Goal: Task Accomplishment & Management: Complete application form

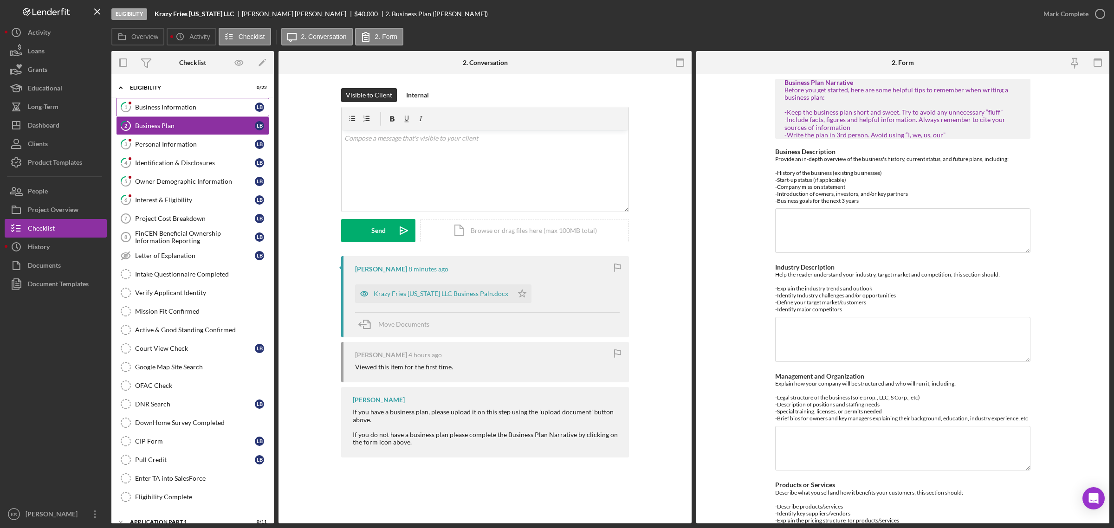
click at [197, 106] on div "Business Information" at bounding box center [195, 107] width 120 height 7
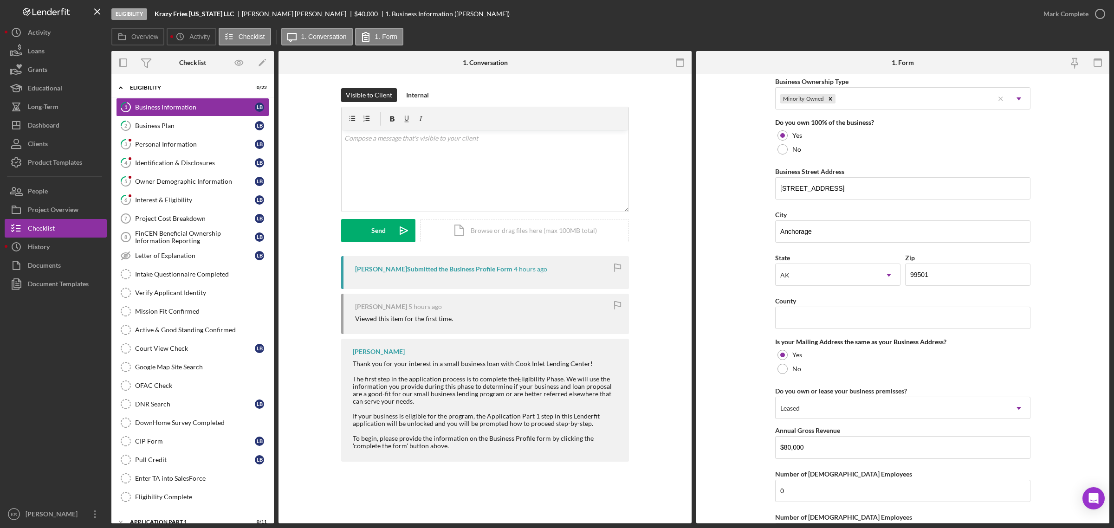
scroll to position [585, 0]
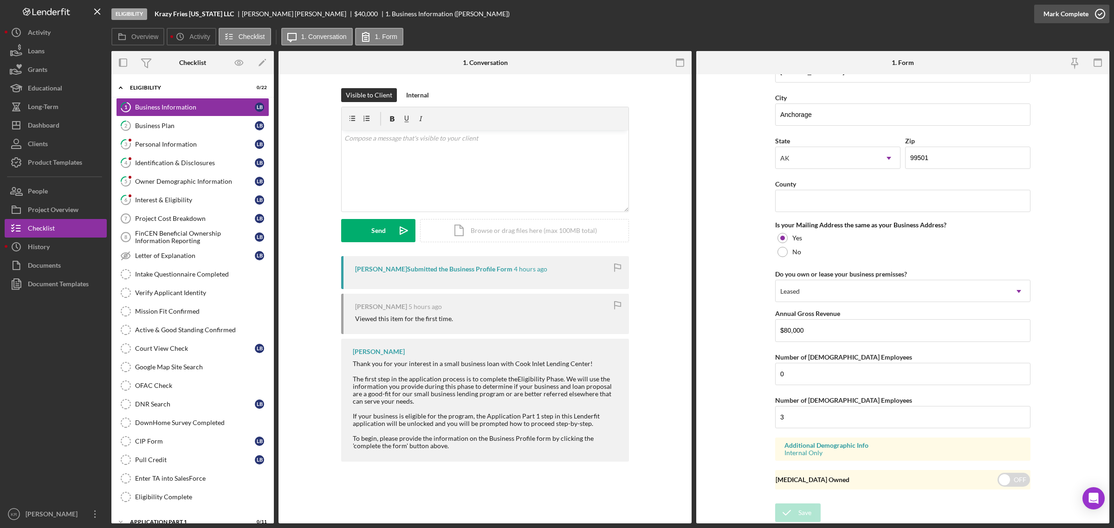
click at [1050, 20] on div "Mark Complete" at bounding box center [1066, 14] width 45 height 19
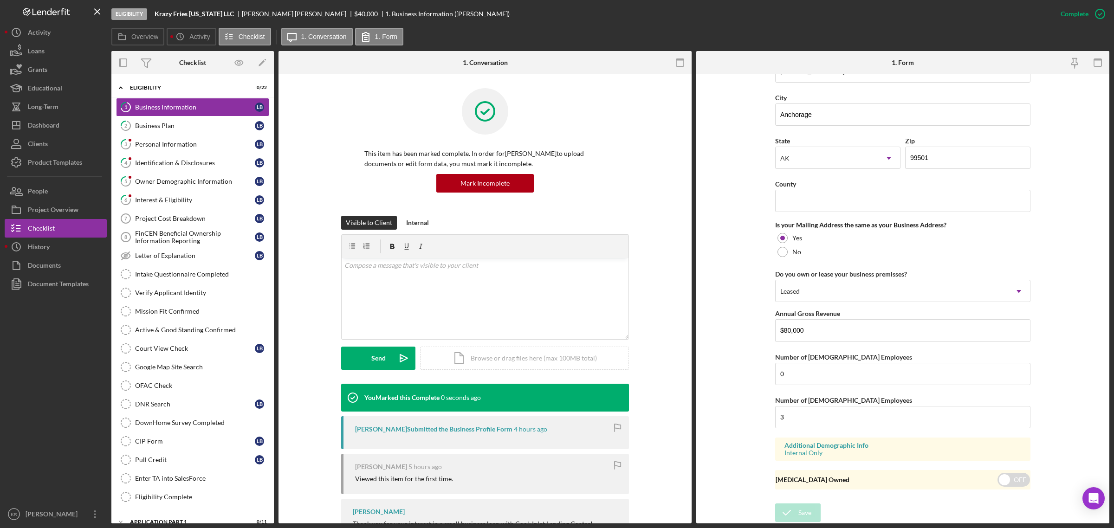
scroll to position [251, 0]
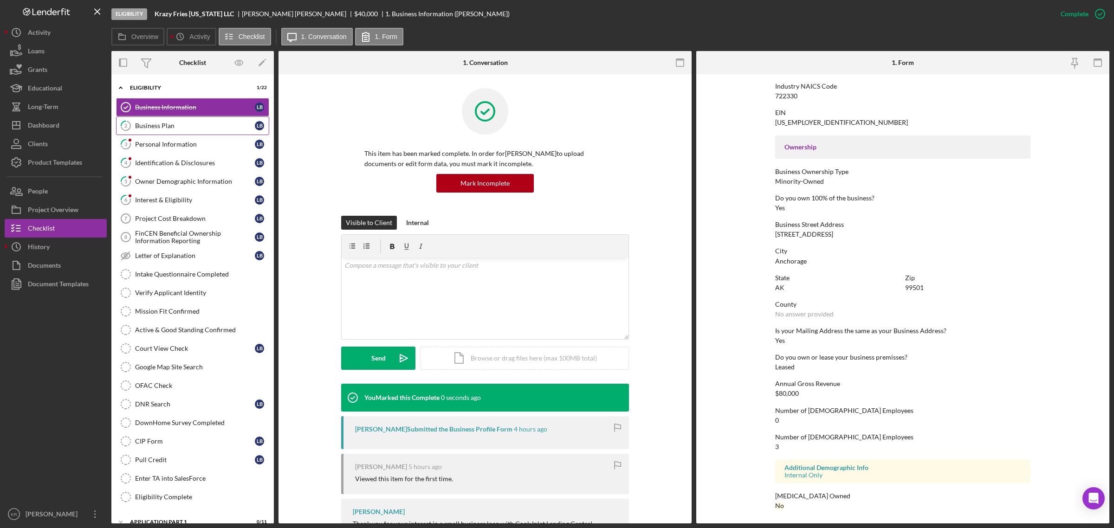
click at [197, 117] on link "2 Business Plan L B" at bounding box center [192, 126] width 153 height 19
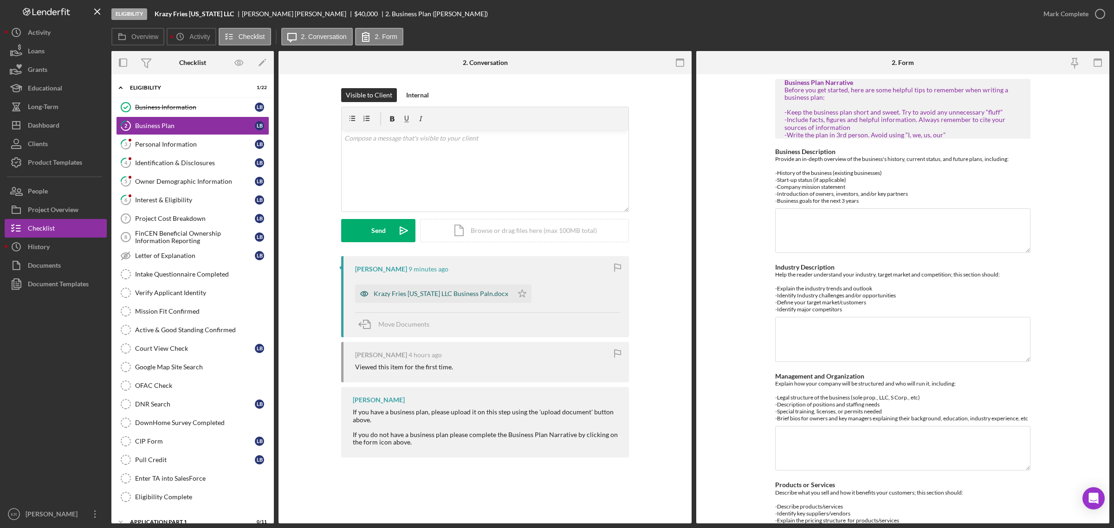
click at [474, 294] on div "Krazy Fries [US_STATE] LLC Business Paln.docx" at bounding box center [441, 293] width 135 height 7
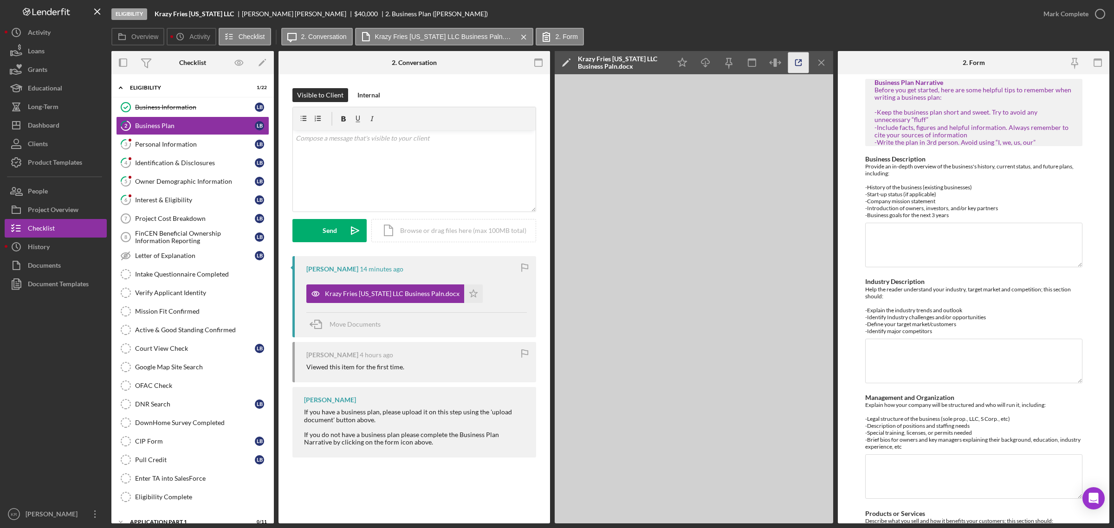
click at [801, 61] on polyline "button" at bounding box center [800, 61] width 2 height 2
click at [828, 63] on icon "Icon/Menu Close" at bounding box center [821, 62] width 21 height 21
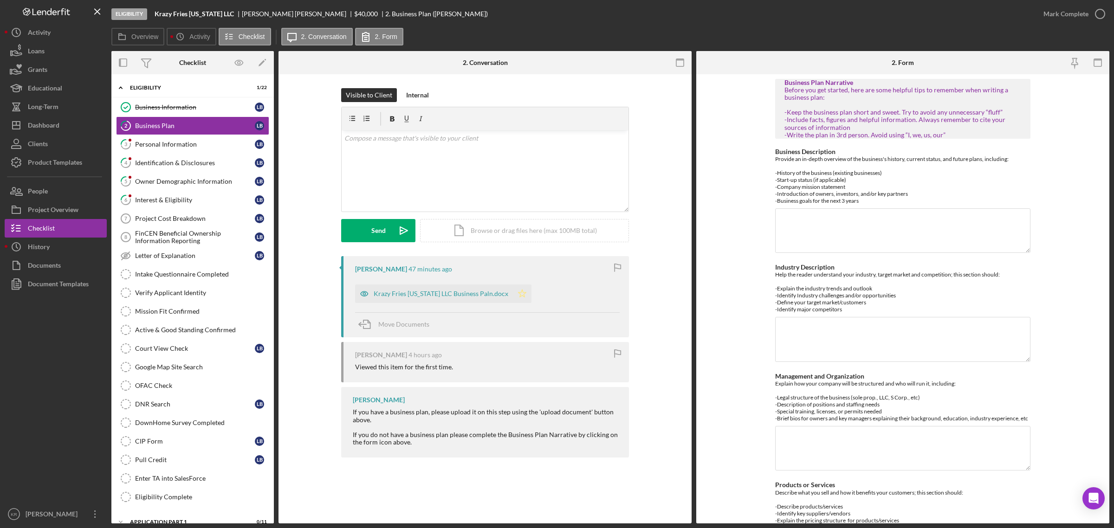
click at [513, 300] on icon "Icon/Star" at bounding box center [522, 294] width 19 height 19
click at [1071, 15] on div "Mark Complete" at bounding box center [1066, 14] width 45 height 19
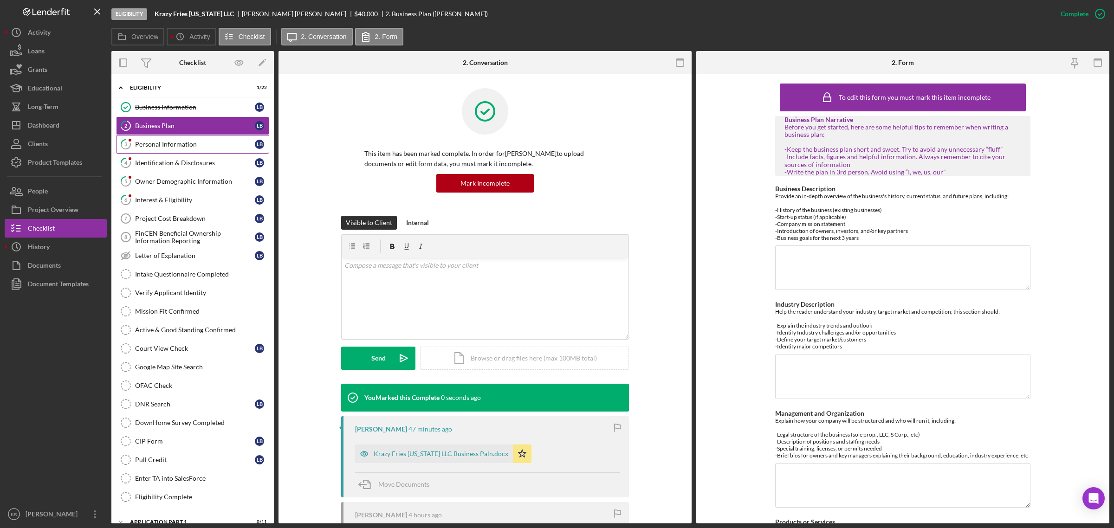
click at [154, 143] on div "Personal Information" at bounding box center [195, 144] width 120 height 7
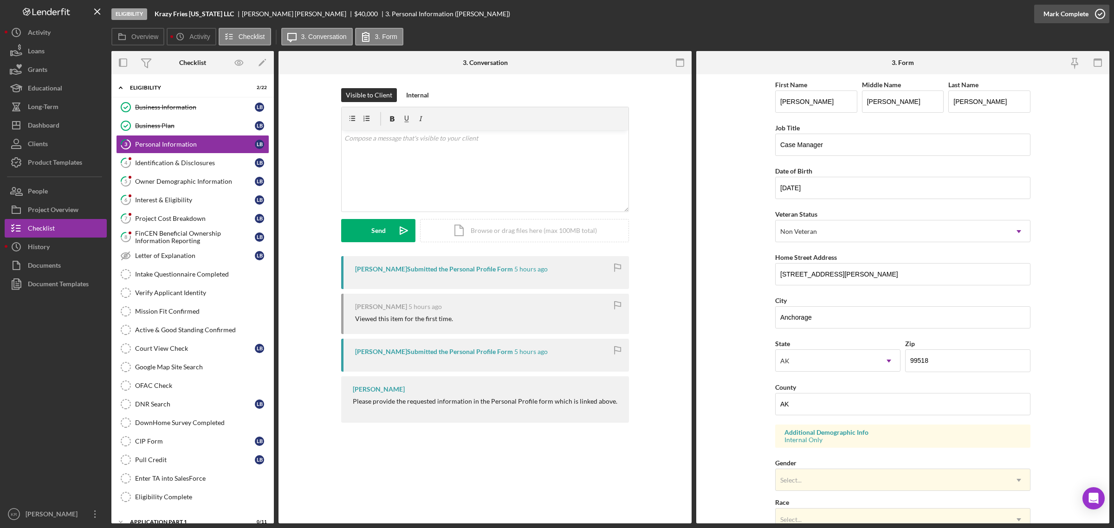
click at [1065, 22] on div "Mark Complete" at bounding box center [1066, 14] width 45 height 19
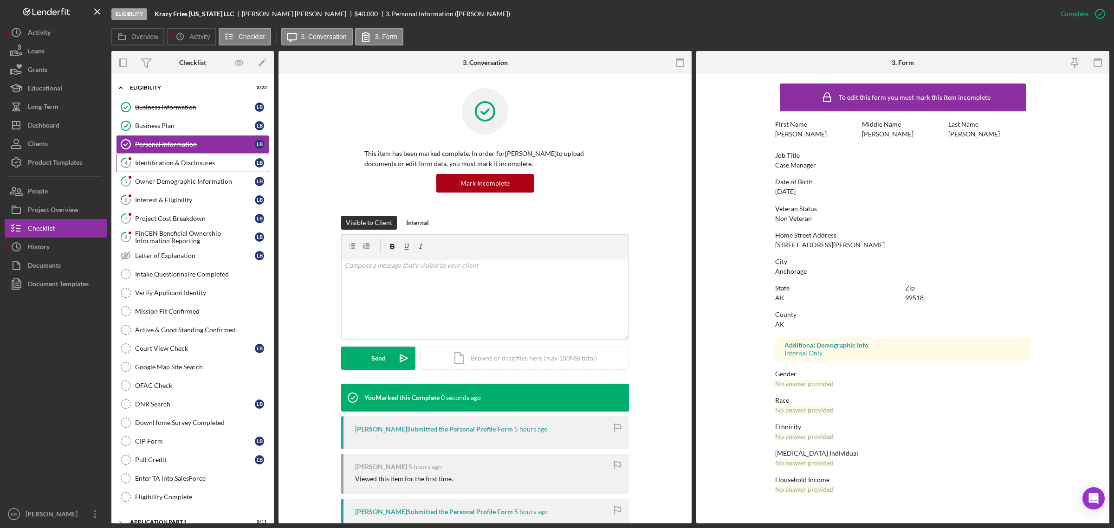
click at [175, 163] on div "Identification & Disclosures" at bounding box center [195, 162] width 120 height 7
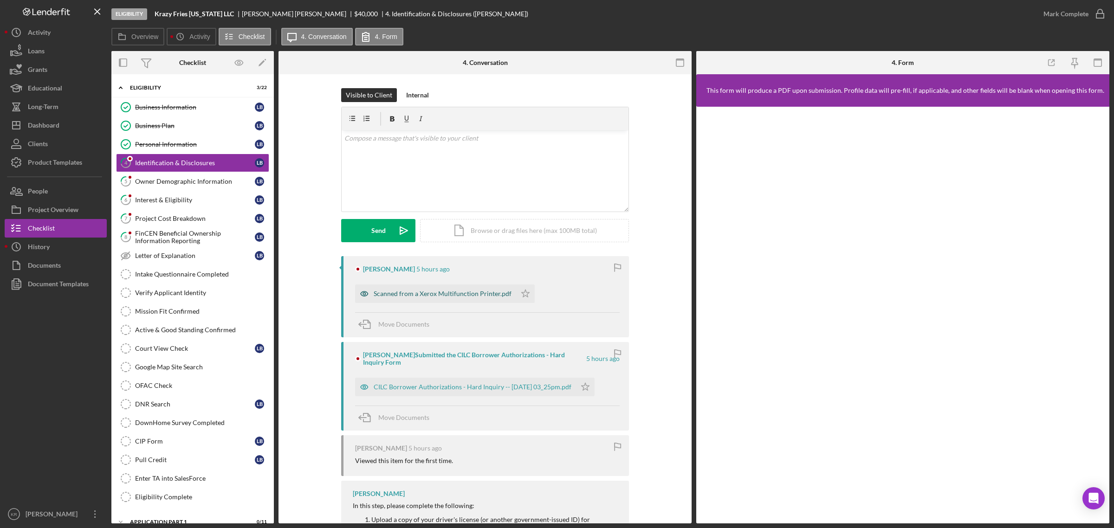
click at [434, 296] on div "Scanned from a Xerox Multifunction Printer.pdf" at bounding box center [443, 293] width 138 height 7
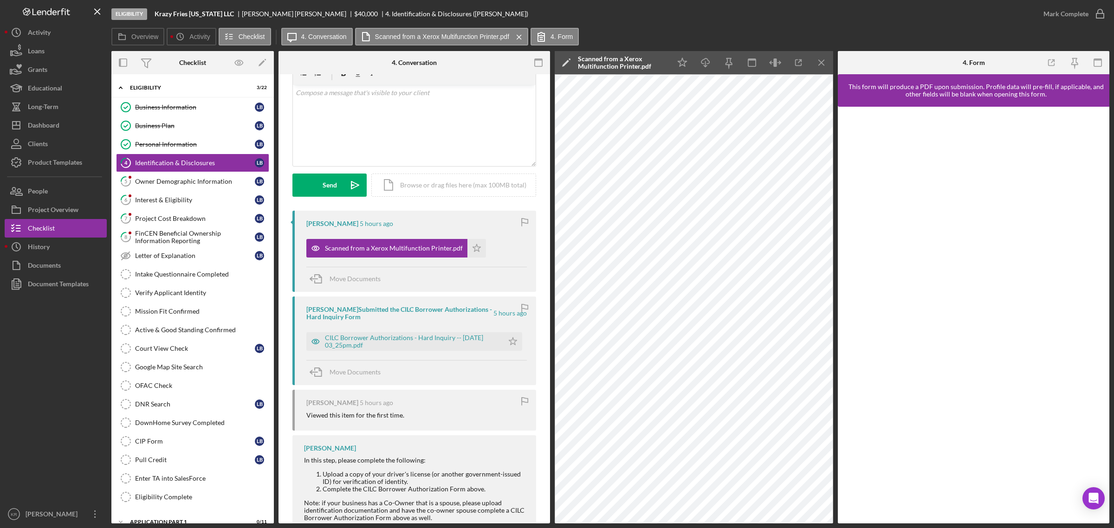
scroll to position [116, 0]
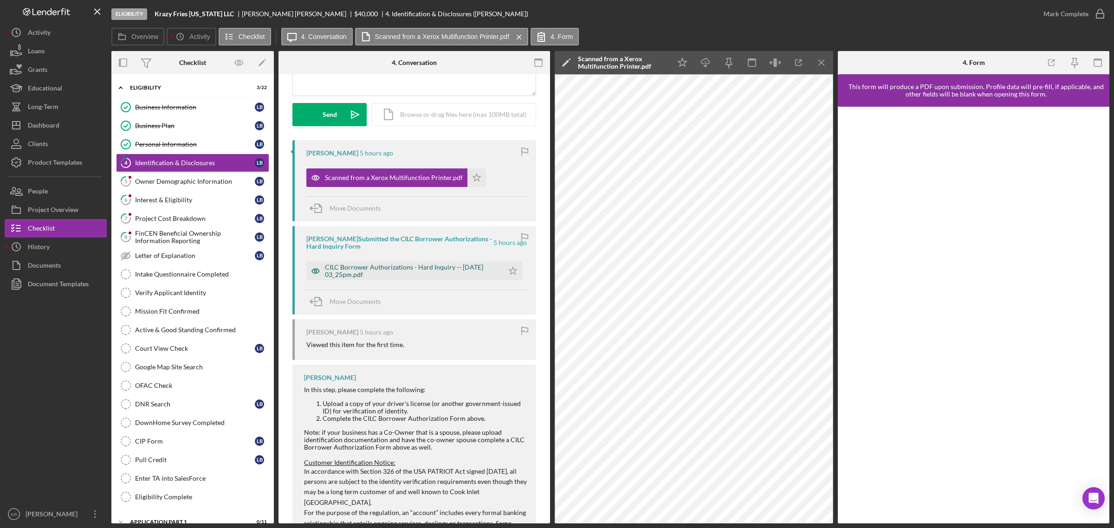
click at [385, 270] on div "CILC Borrower Authorizations - Hard Inquiry -- [DATE] 03_25pm.pdf" at bounding box center [412, 271] width 174 height 15
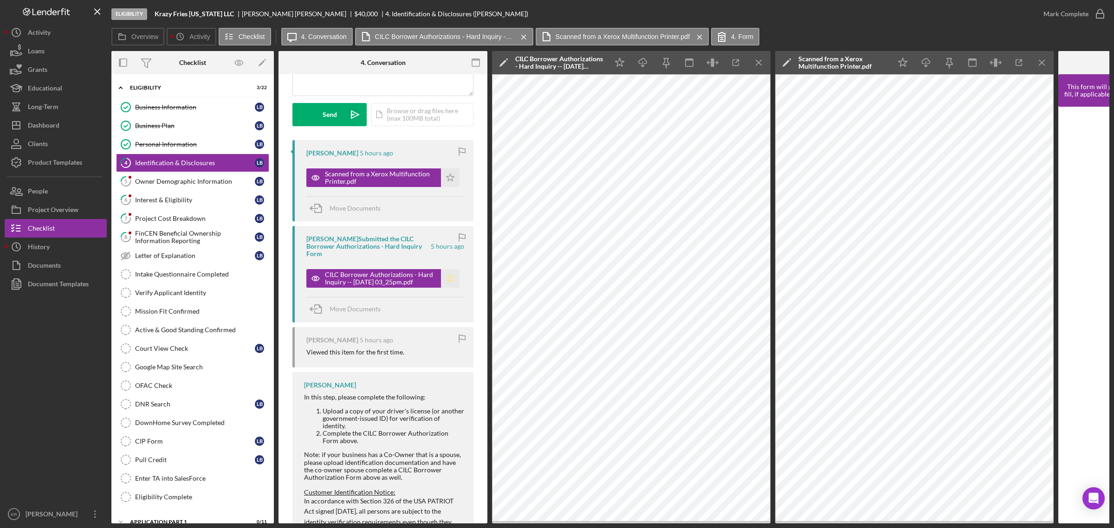
click at [451, 278] on polygon "button" at bounding box center [451, 278] width 8 height 7
click at [447, 177] on polygon "button" at bounding box center [451, 177] width 8 height 7
click at [207, 180] on div "Owner Demographic Information" at bounding box center [195, 181] width 120 height 7
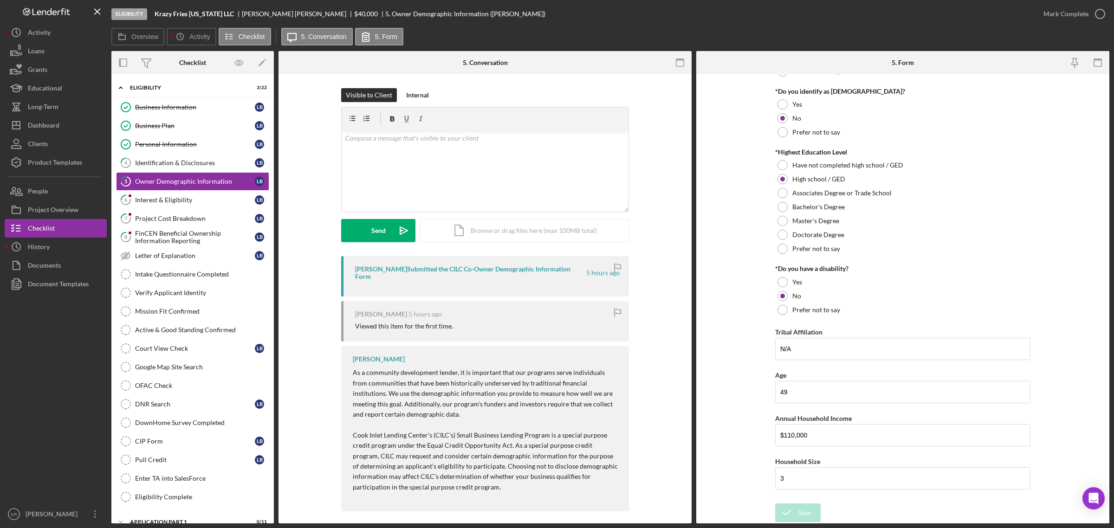
scroll to position [358, 0]
click at [34, 129] on div "Dashboard" at bounding box center [44, 126] width 32 height 21
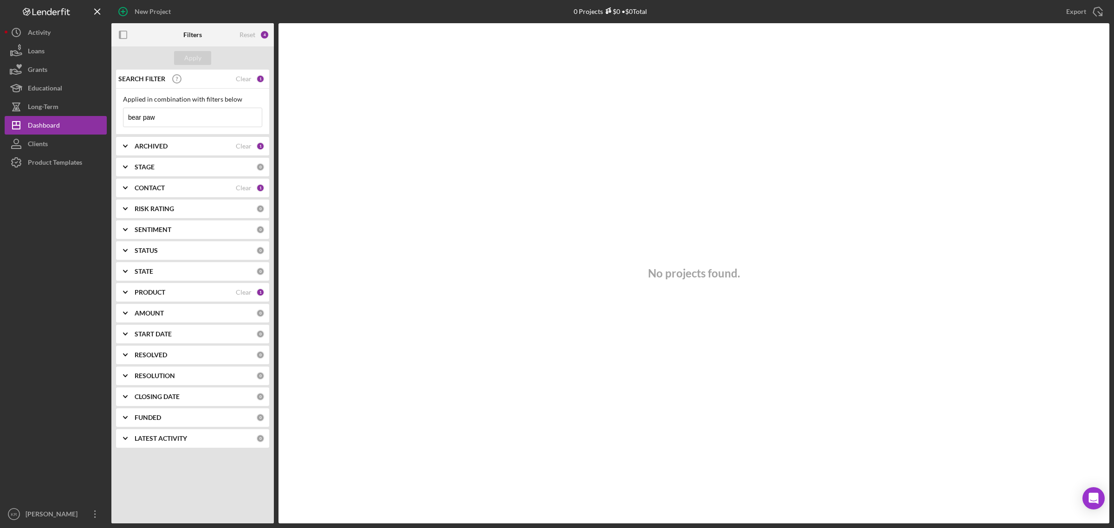
click at [240, 84] on div "SEARCH FILTER Clear 1" at bounding box center [190, 78] width 149 height 23
click at [244, 80] on div "Clear" at bounding box center [244, 78] width 16 height 7
click at [169, 119] on input at bounding box center [192, 117] width 138 height 19
click at [205, 119] on input at bounding box center [192, 117] width 138 height 19
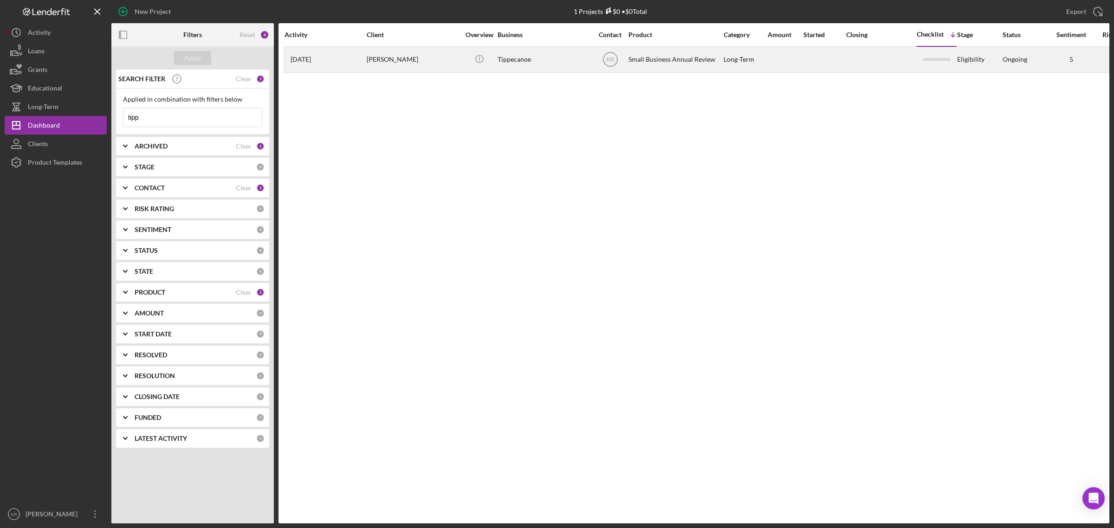
type input "tipp"
click at [390, 57] on div "[PERSON_NAME]" at bounding box center [413, 59] width 93 height 25
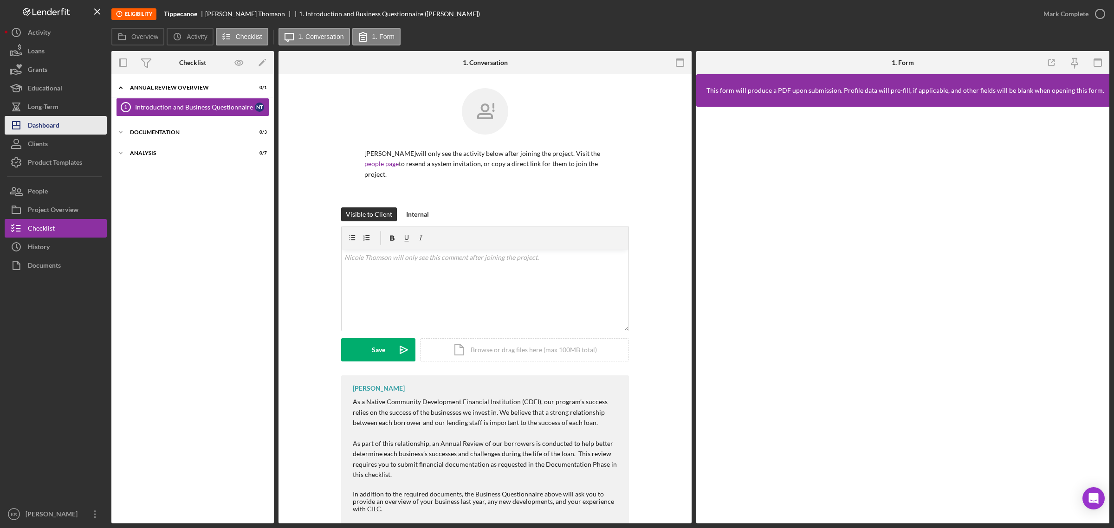
click at [43, 121] on div "Dashboard" at bounding box center [44, 126] width 32 height 21
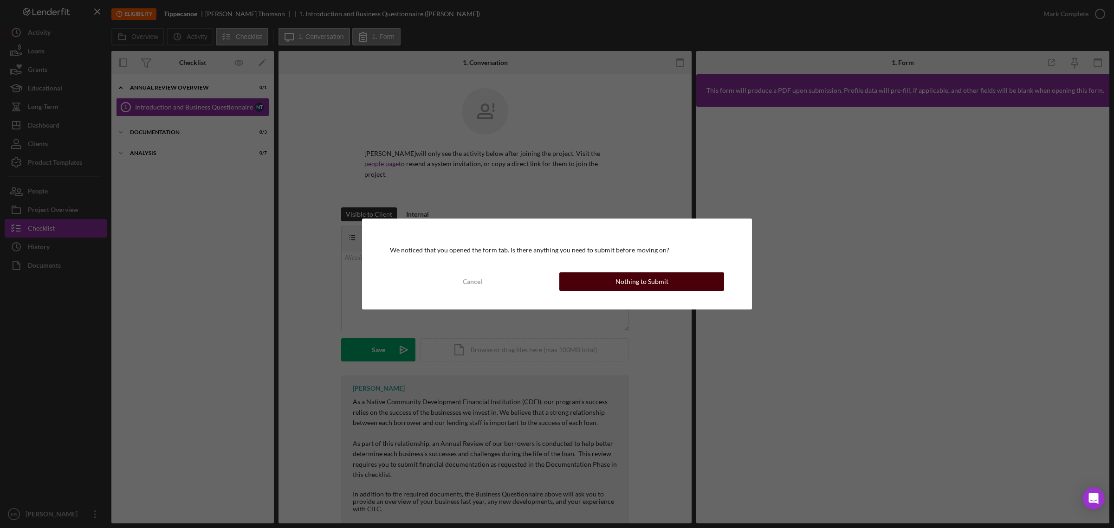
click at [573, 283] on button "Nothing to Submit" at bounding box center [641, 282] width 165 height 19
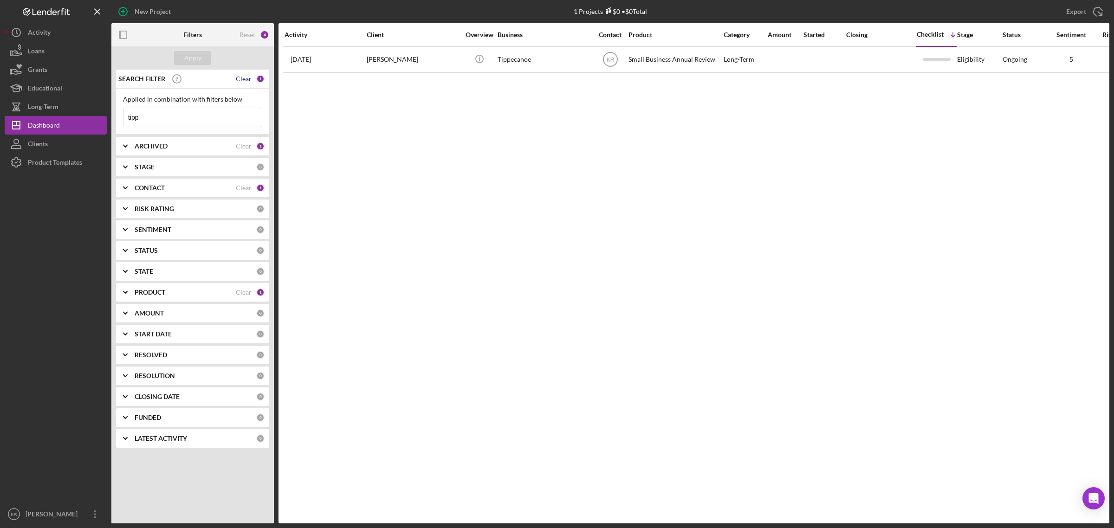
click at [242, 78] on div "Clear" at bounding box center [244, 78] width 16 height 7
click at [179, 288] on div "PRODUCT Clear 1" at bounding box center [200, 292] width 130 height 19
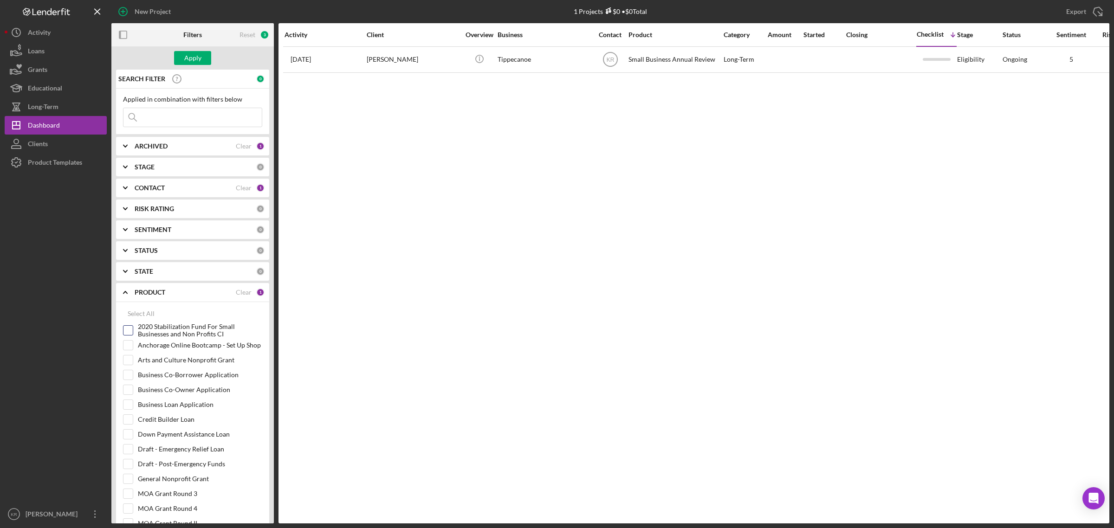
scroll to position [279, 0]
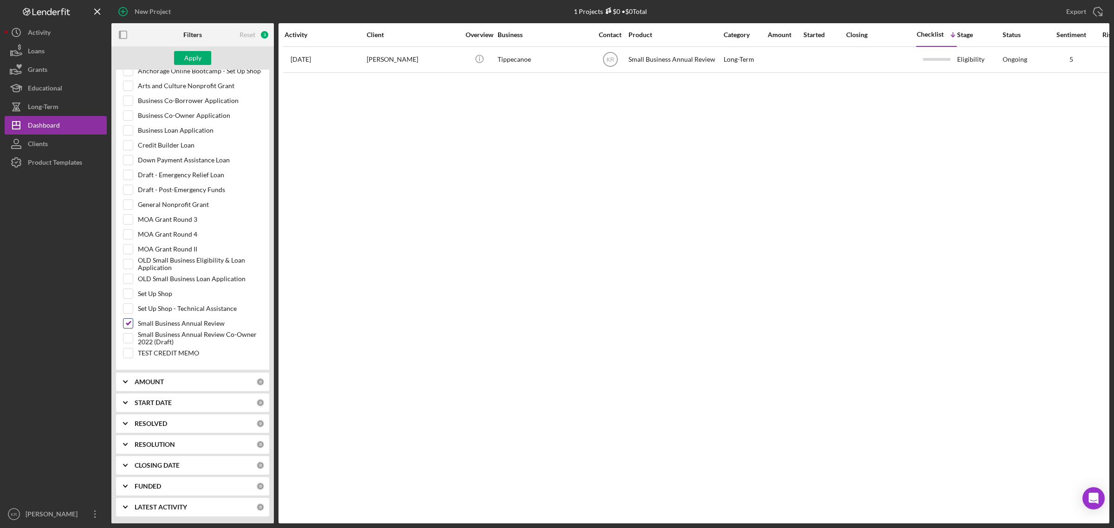
click at [152, 326] on label "Small Business Annual Review" at bounding box center [200, 323] width 124 height 9
click at [133, 326] on input "Small Business Annual Review" at bounding box center [127, 323] width 9 height 9
checkbox input "false"
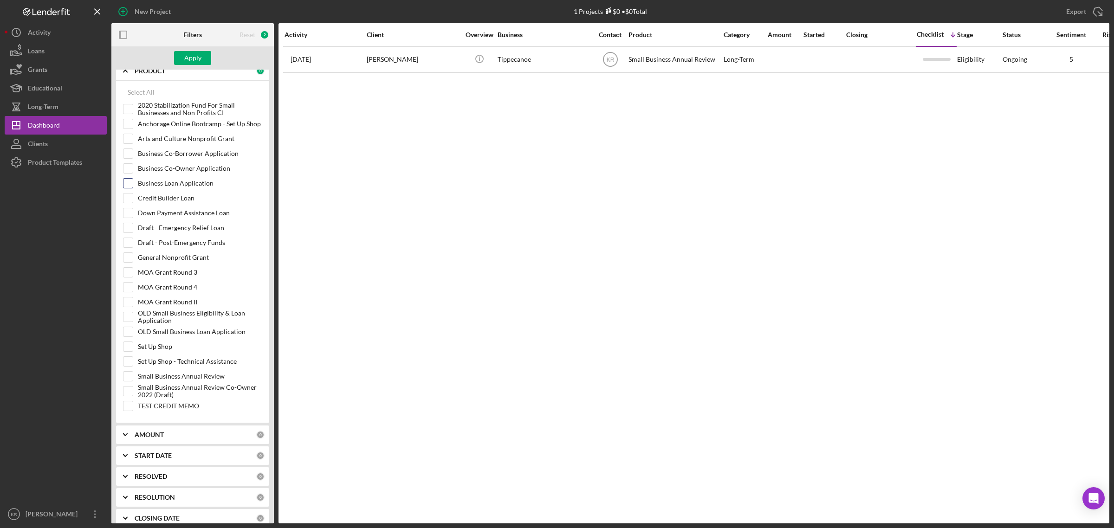
click at [198, 185] on label "Business Loan Application" at bounding box center [200, 183] width 124 height 9
click at [133, 185] on input "Business Loan Application" at bounding box center [127, 183] width 9 height 9
checkbox input "true"
click at [195, 59] on div "Apply" at bounding box center [192, 58] width 17 height 14
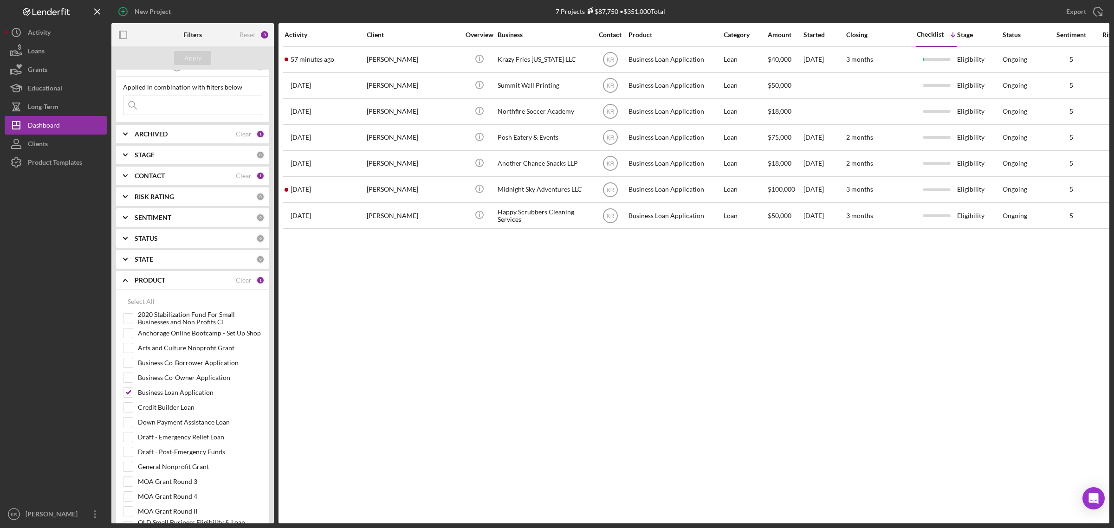
scroll to position [0, 0]
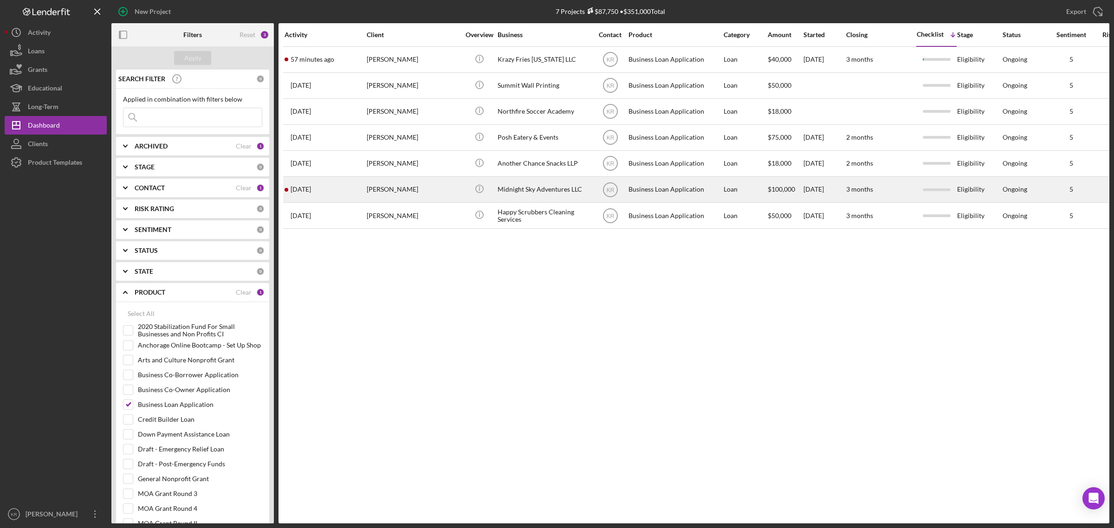
click at [432, 201] on div "[PERSON_NAME]" at bounding box center [413, 189] width 93 height 25
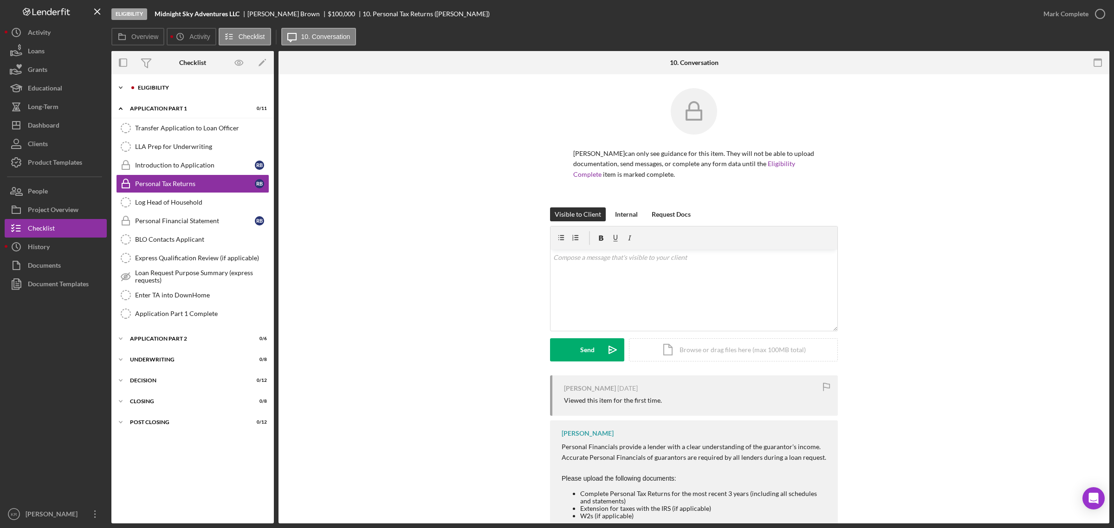
click at [170, 91] on div "Icon/Expander Eligibility 0 / 22" at bounding box center [192, 87] width 162 height 19
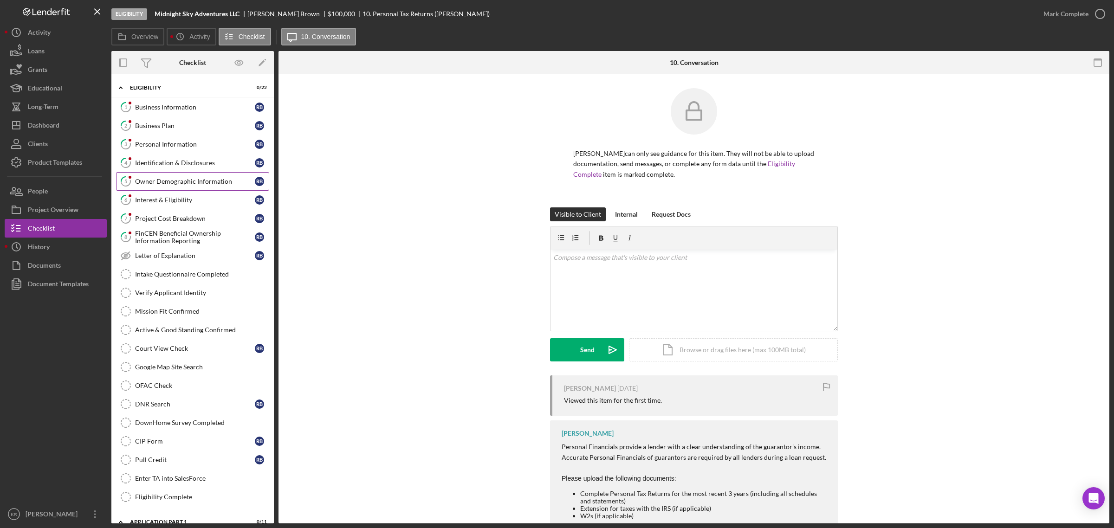
click at [168, 182] on div "Owner Demographic Information" at bounding box center [195, 181] width 120 height 7
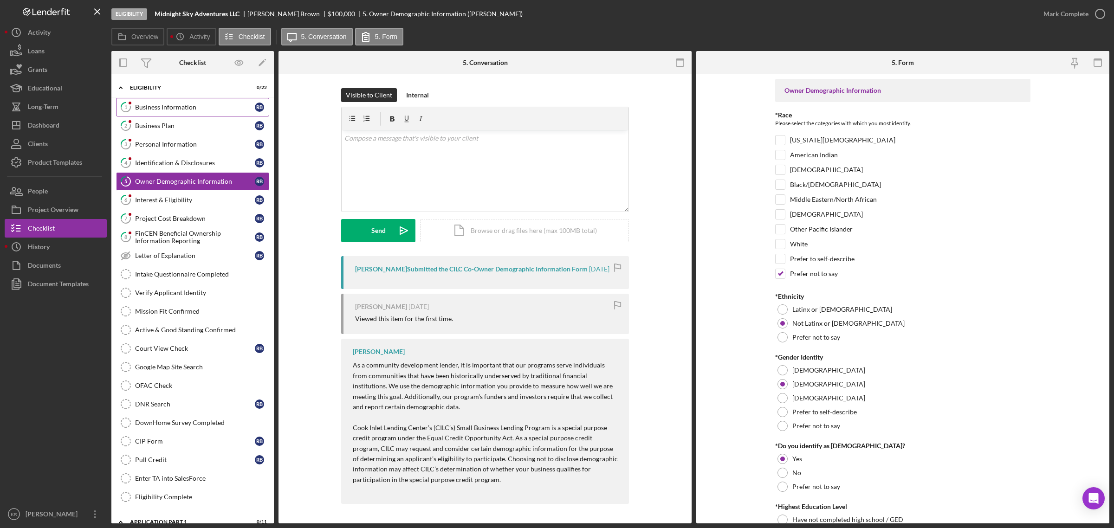
click at [165, 108] on div "Business Information" at bounding box center [195, 107] width 120 height 7
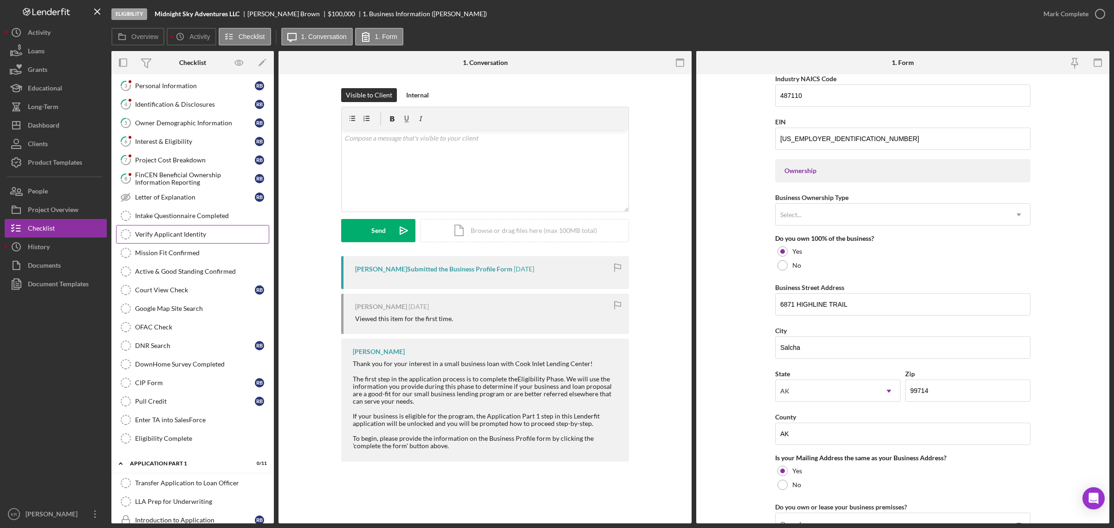
scroll to position [44, 0]
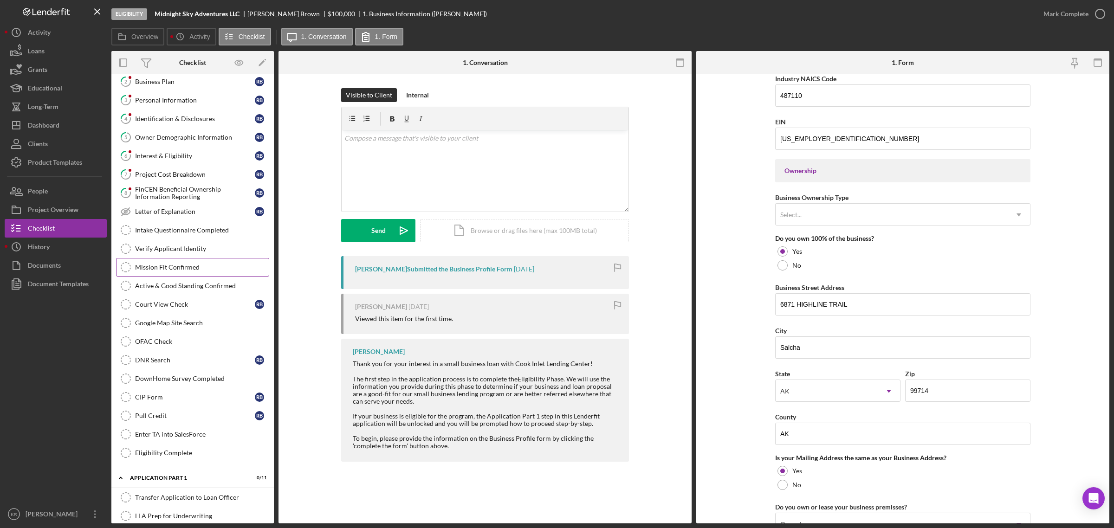
click at [190, 274] on link "Mission Fit Confirmed Mission Fit Confirmed" at bounding box center [192, 267] width 153 height 19
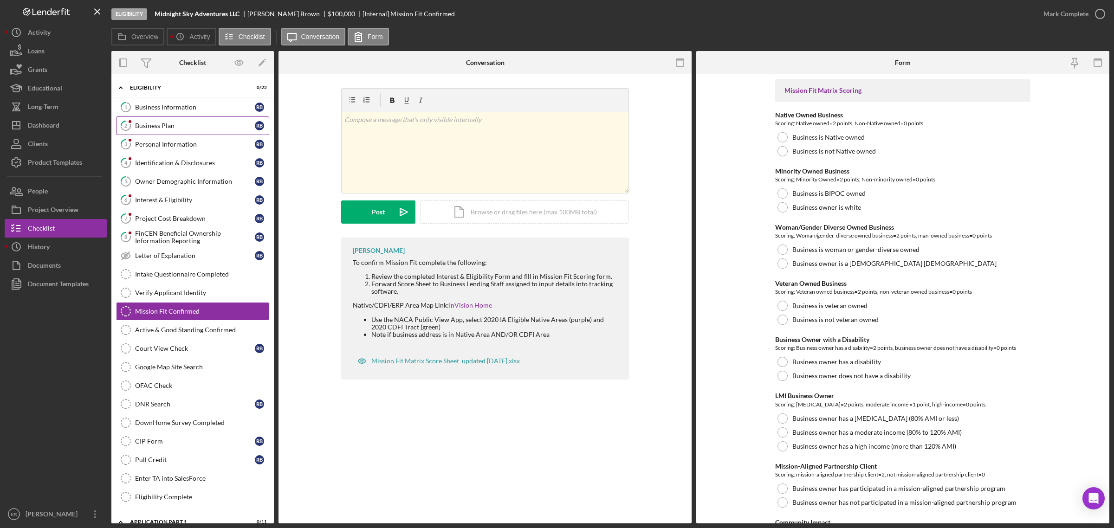
click at [191, 118] on link "2 Business Plan R B" at bounding box center [192, 126] width 153 height 19
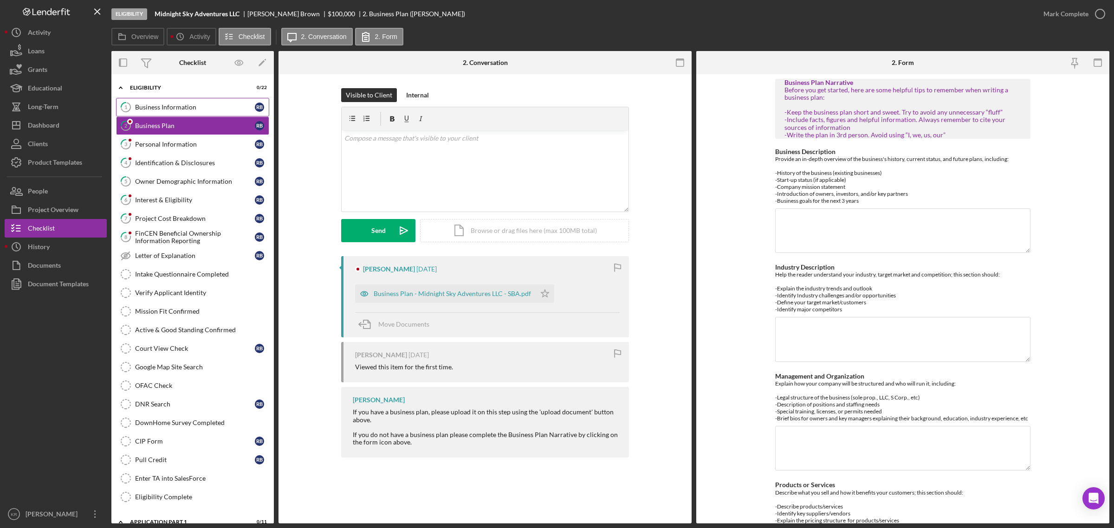
click at [197, 101] on link "1 Business Information R B" at bounding box center [192, 107] width 153 height 19
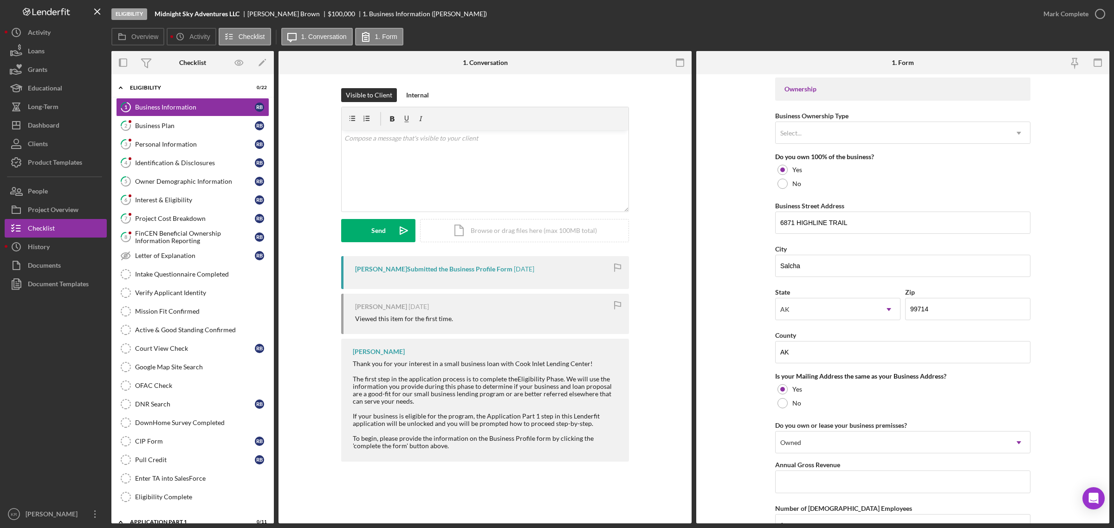
scroll to position [237, 0]
